Goal: Information Seeking & Learning: Check status

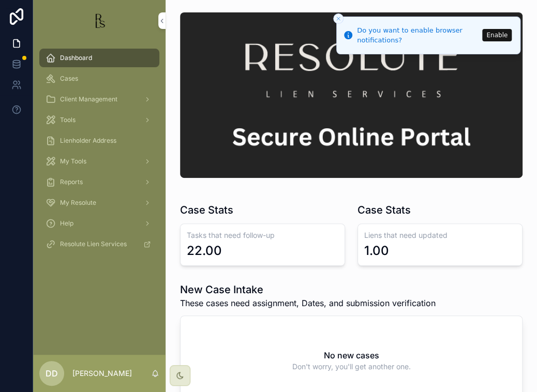
click at [503, 37] on button "Enable" at bounding box center [497, 35] width 30 height 12
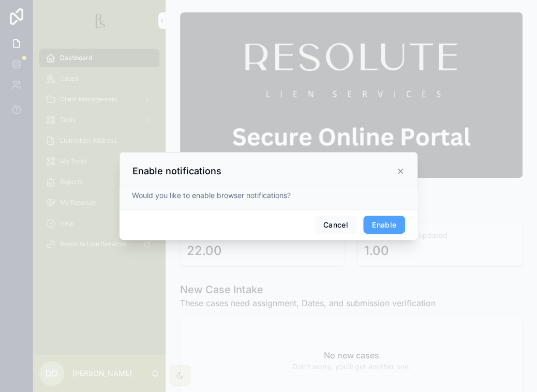
click at [384, 223] on button "Enable" at bounding box center [384, 225] width 42 height 19
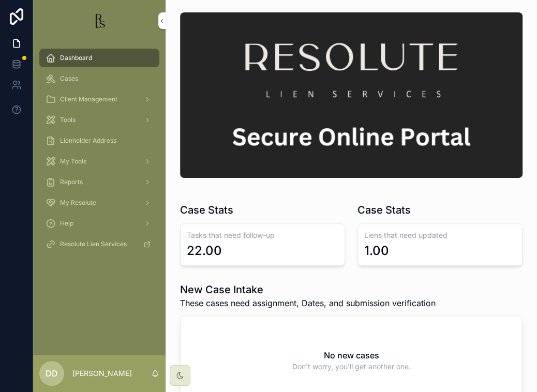
click at [54, 293] on div "Dashboard Cases Client Management Tools Lienholder Address My Tools Reports My …" at bounding box center [99, 198] width 133 height 314
click at [213, 254] on div "22.00" at bounding box center [204, 251] width 35 height 17
click at [69, 83] on div "Cases" at bounding box center [100, 78] width 108 height 17
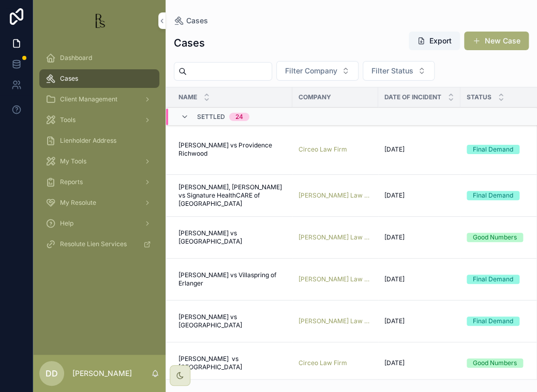
click at [211, 116] on span "Settled" at bounding box center [211, 117] width 28 height 8
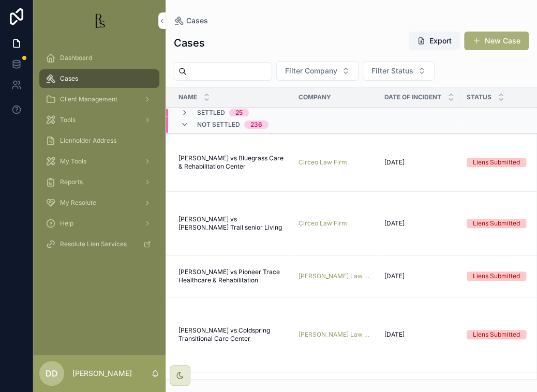
click at [215, 113] on span "Settled" at bounding box center [211, 113] width 28 height 8
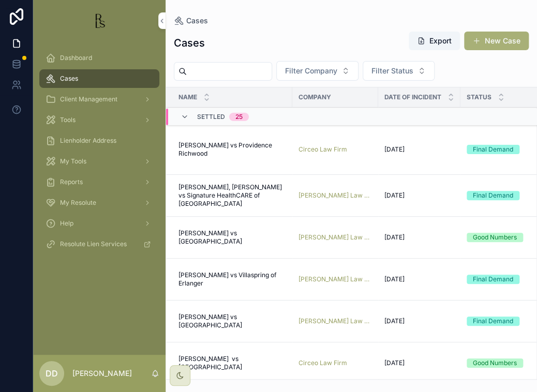
click at [217, 145] on span "[PERSON_NAME] vs Providence Richwood" at bounding box center [233, 149] width 108 height 17
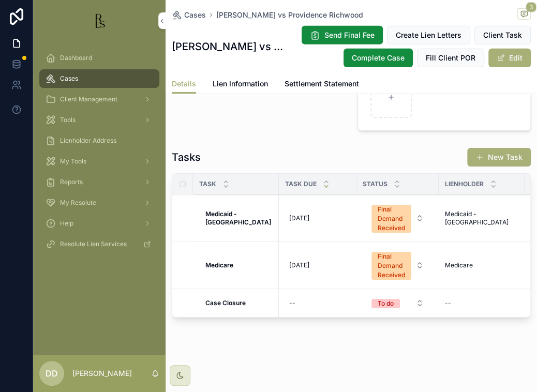
scroll to position [1127, 0]
click at [229, 211] on strong "Medicaid - [GEOGRAPHIC_DATA]" at bounding box center [238, 218] width 66 height 16
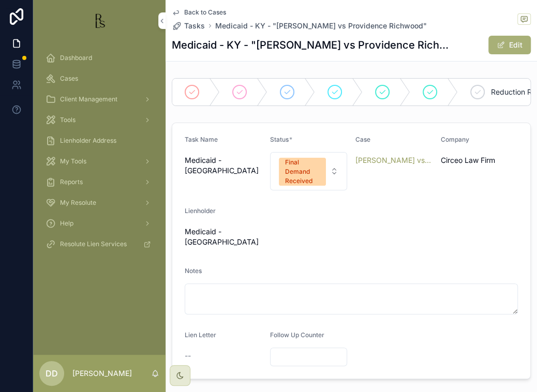
click at [301, 183] on div "Final Demand Received" at bounding box center [302, 172] width 35 height 28
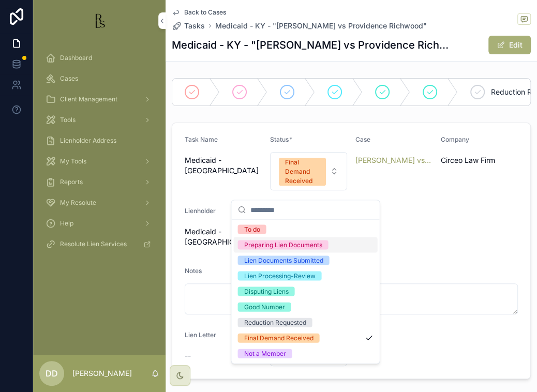
click at [490, 246] on form "Task Name Medicaid - [GEOGRAPHIC_DATA] Status * Final Demand Received Case [PER…" at bounding box center [351, 251] width 358 height 256
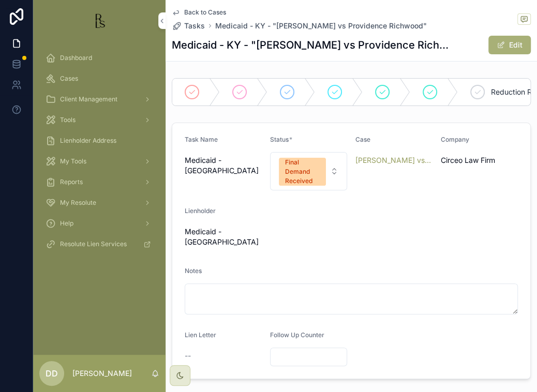
click at [179, 10] on icon "scrollable content" at bounding box center [176, 12] width 8 height 8
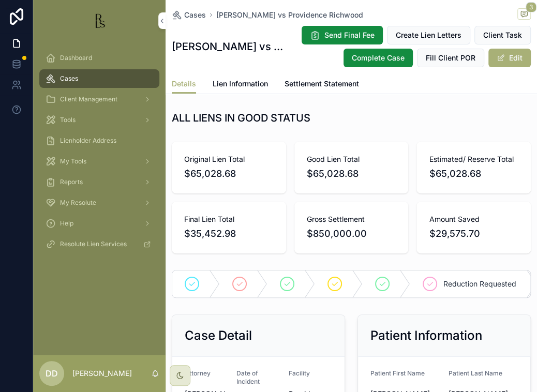
click at [232, 84] on span "Lien Information" at bounding box center [240, 84] width 55 height 10
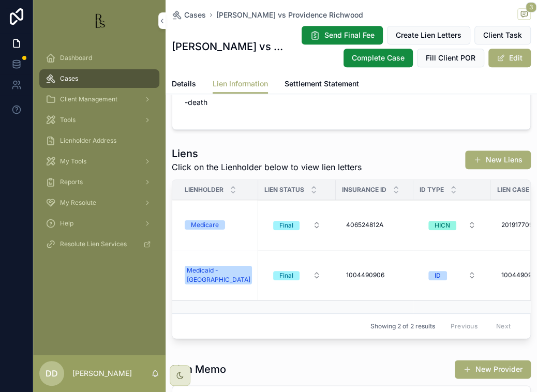
scroll to position [207, 0]
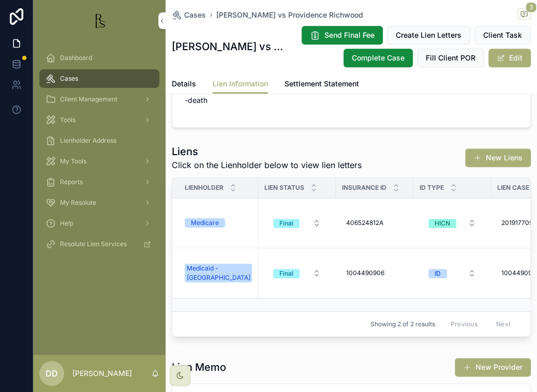
click at [58, 290] on div "Dashboard Cases Client Management Tools Lienholder Address My Tools Reports My …" at bounding box center [99, 198] width 133 height 314
click at [203, 221] on div "Medicare" at bounding box center [205, 222] width 28 height 9
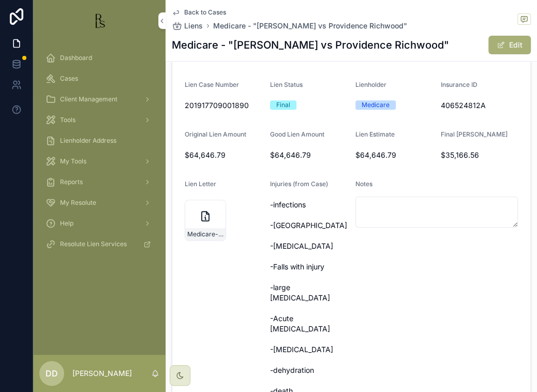
scroll to position [104, 0]
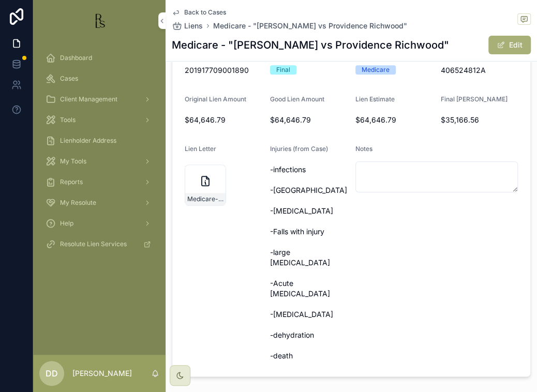
click at [199, 181] on div "Medicare-initial-lien-request-06-19-2019" at bounding box center [205, 185] width 41 height 41
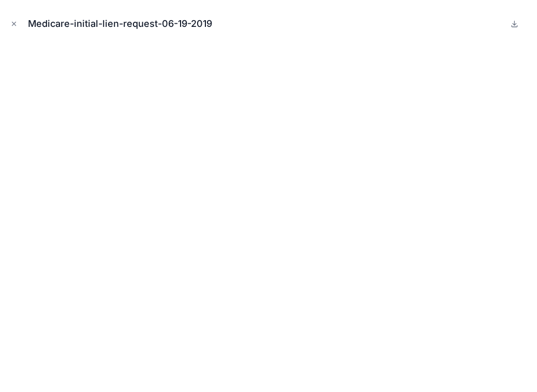
click at [11, 23] on icon "Close modal" at bounding box center [13, 23] width 7 height 7
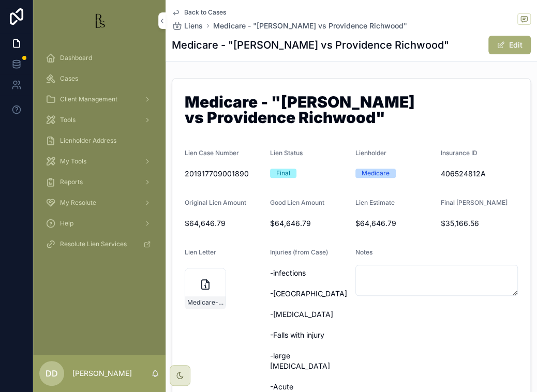
click at [188, 12] on span "Back to Cases" at bounding box center [205, 12] width 42 height 8
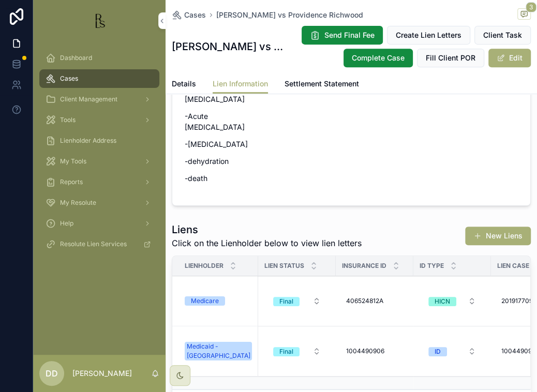
scroll to position [155, 0]
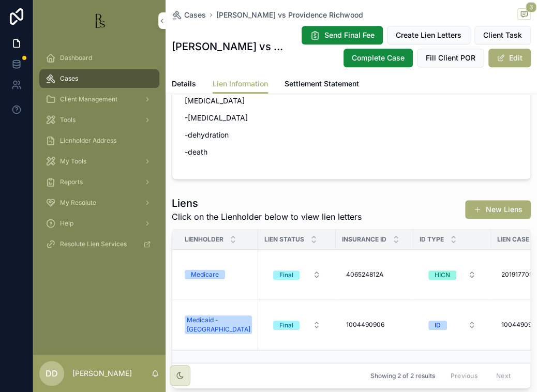
click at [218, 321] on div "Medicaid - [GEOGRAPHIC_DATA]" at bounding box center [219, 325] width 64 height 19
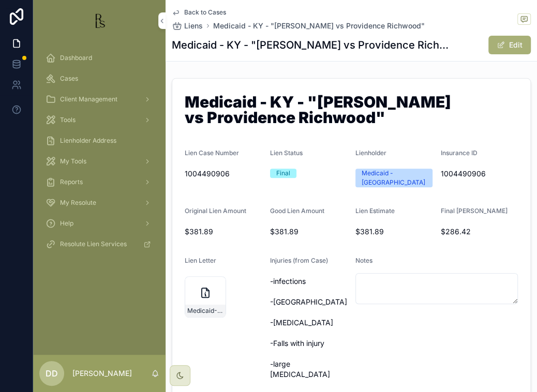
click at [195, 292] on div "Medicaid---[GEOGRAPHIC_DATA]-initial-lien-request-06-19-2019" at bounding box center [205, 296] width 41 height 41
